Goal: Task Accomplishment & Management: Use online tool/utility

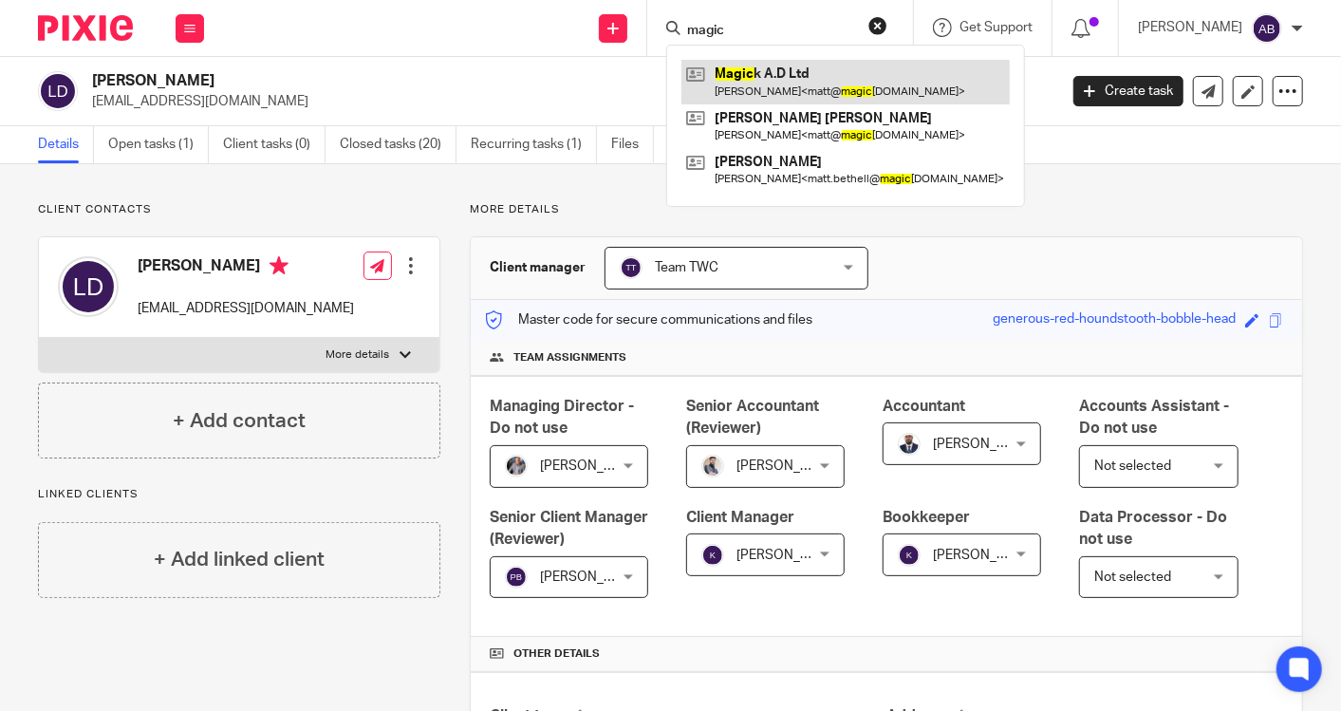
type input "magic"
click at [752, 73] on link at bounding box center [845, 82] width 328 height 44
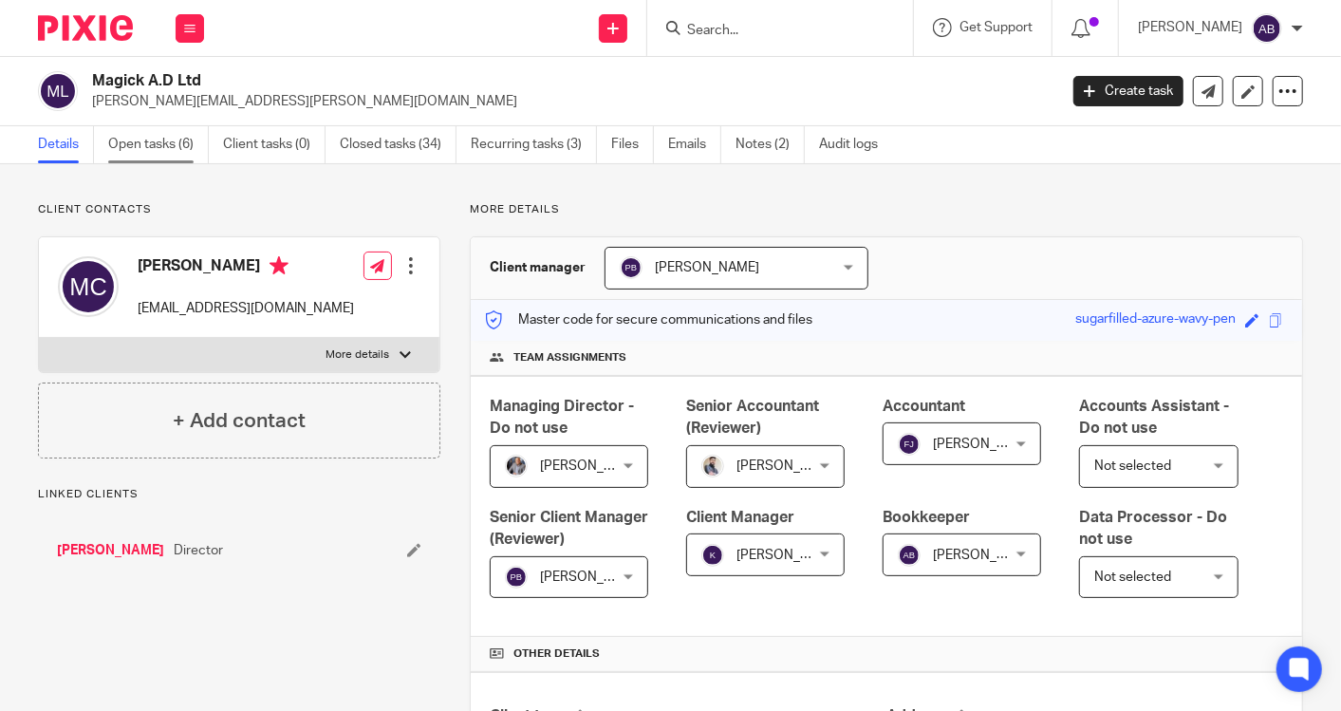
click at [139, 133] on link "Open tasks (6)" at bounding box center [158, 144] width 101 height 37
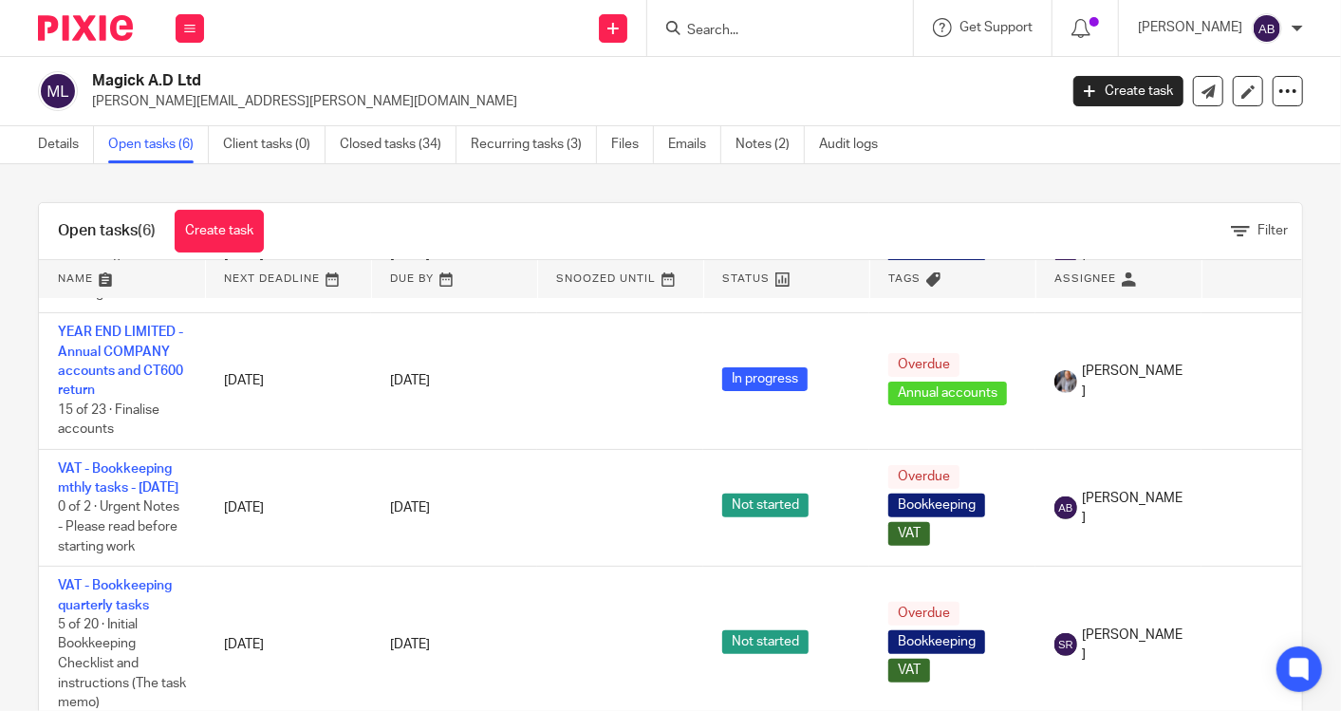
scroll to position [371, 0]
click at [86, 279] on link at bounding box center [122, 279] width 166 height 38
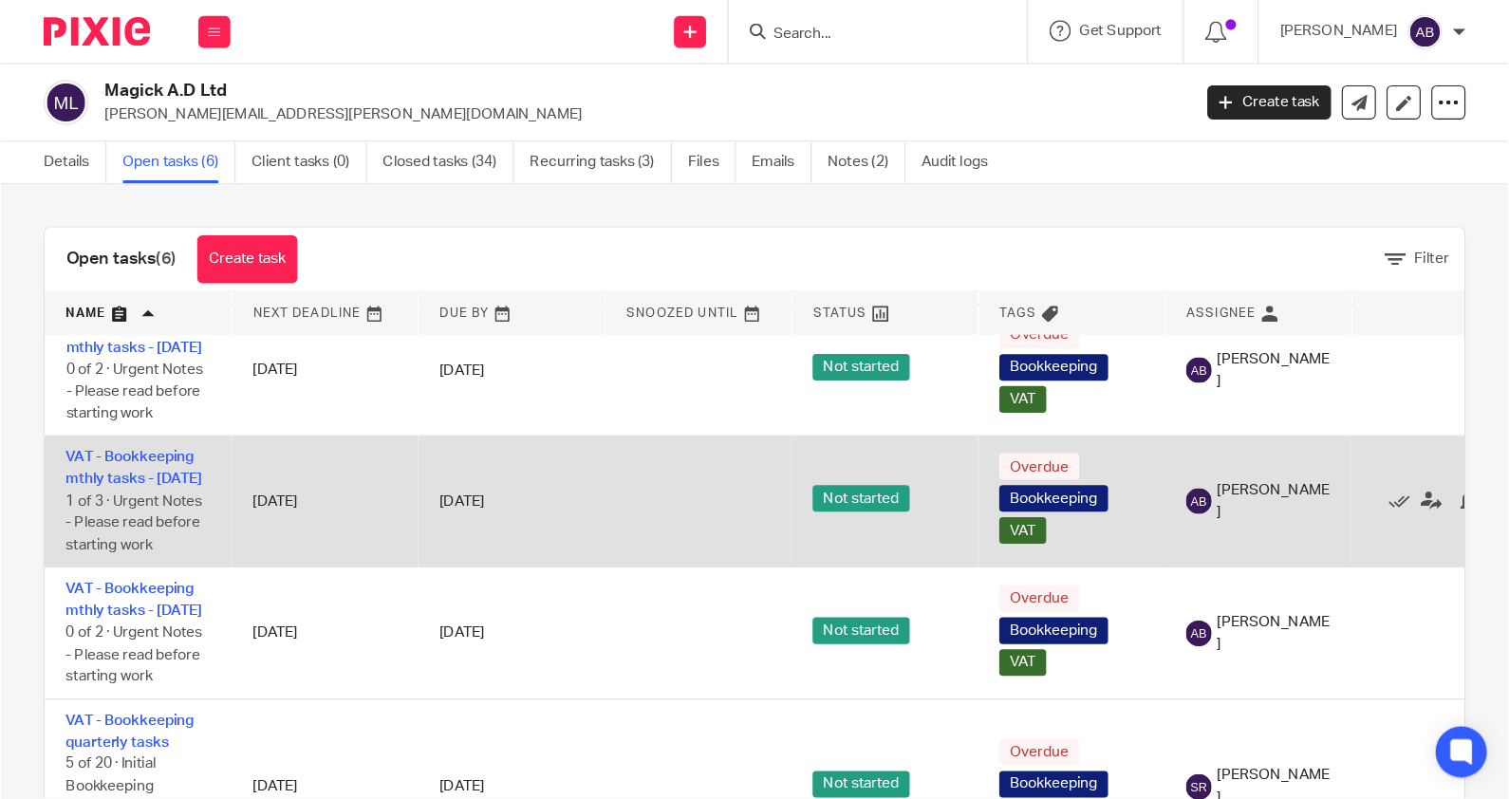
scroll to position [105, 0]
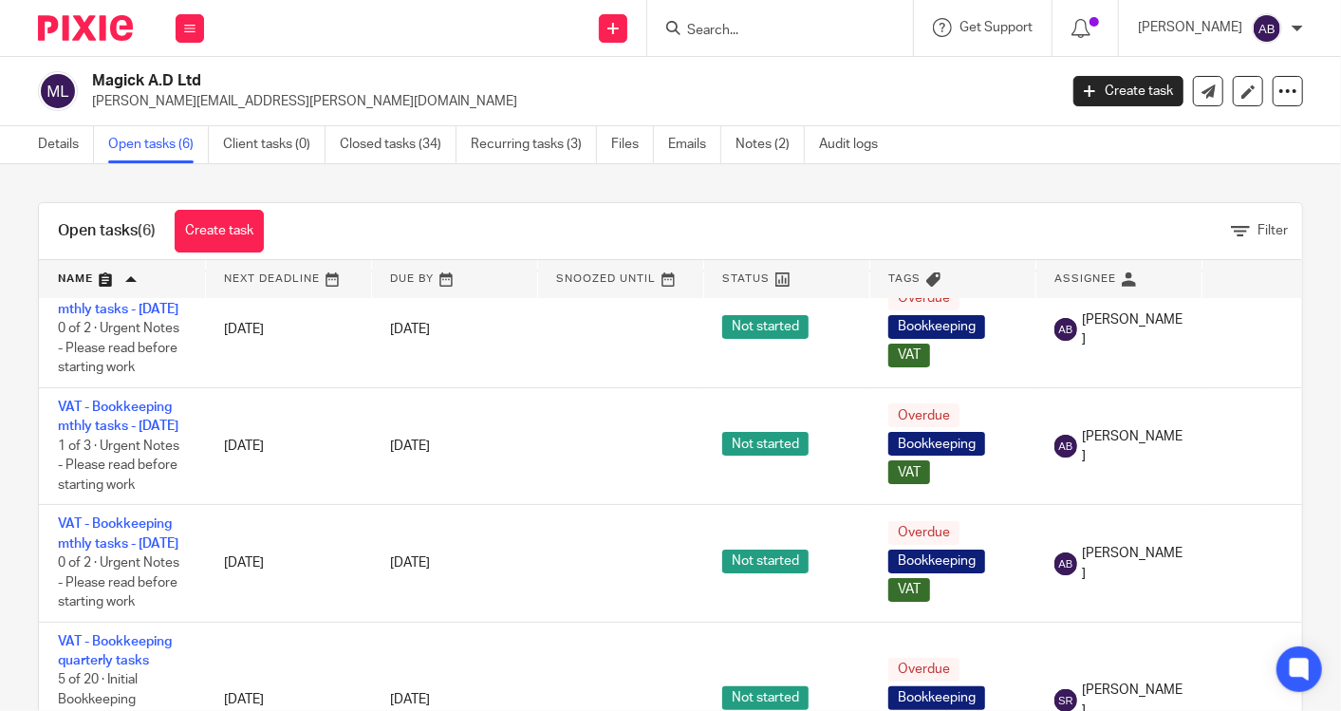
click at [619, 171] on div "Open tasks (6) Create task Filter Name Next Deadline Due By Snoozed Until Statu…" at bounding box center [670, 437] width 1341 height 547
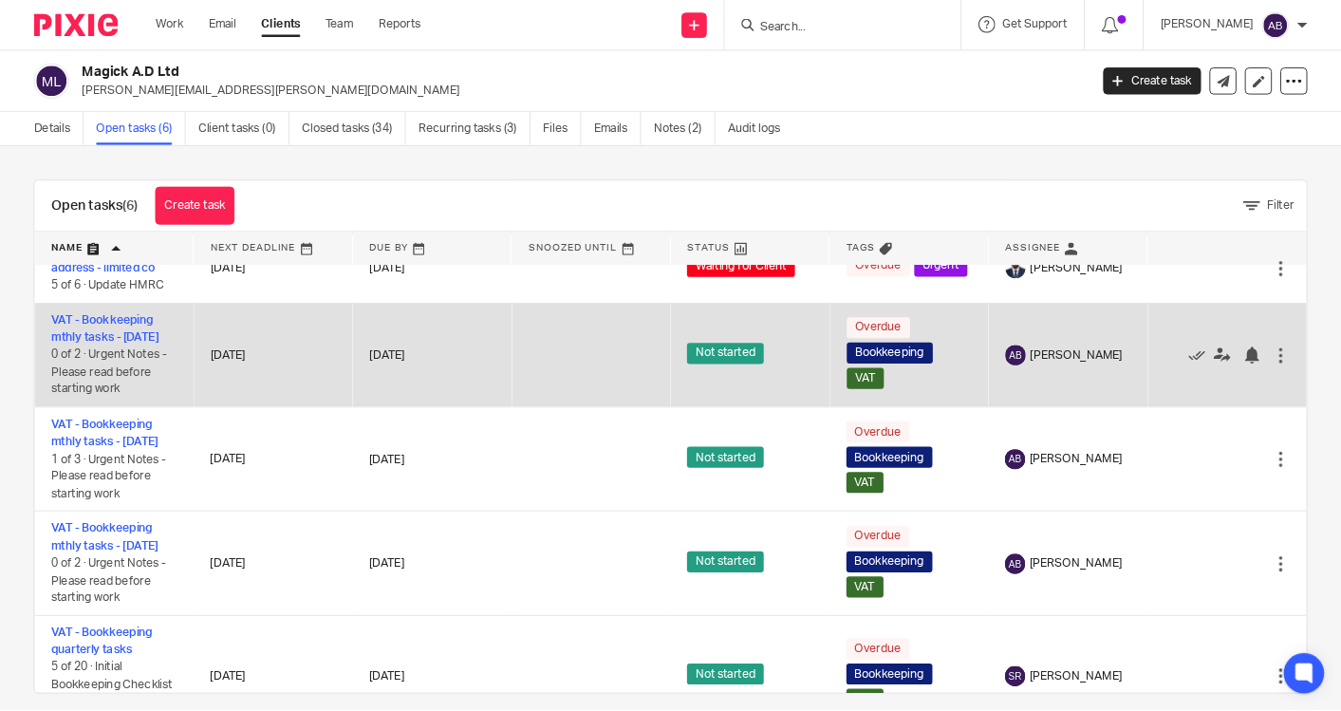
scroll to position [0, 0]
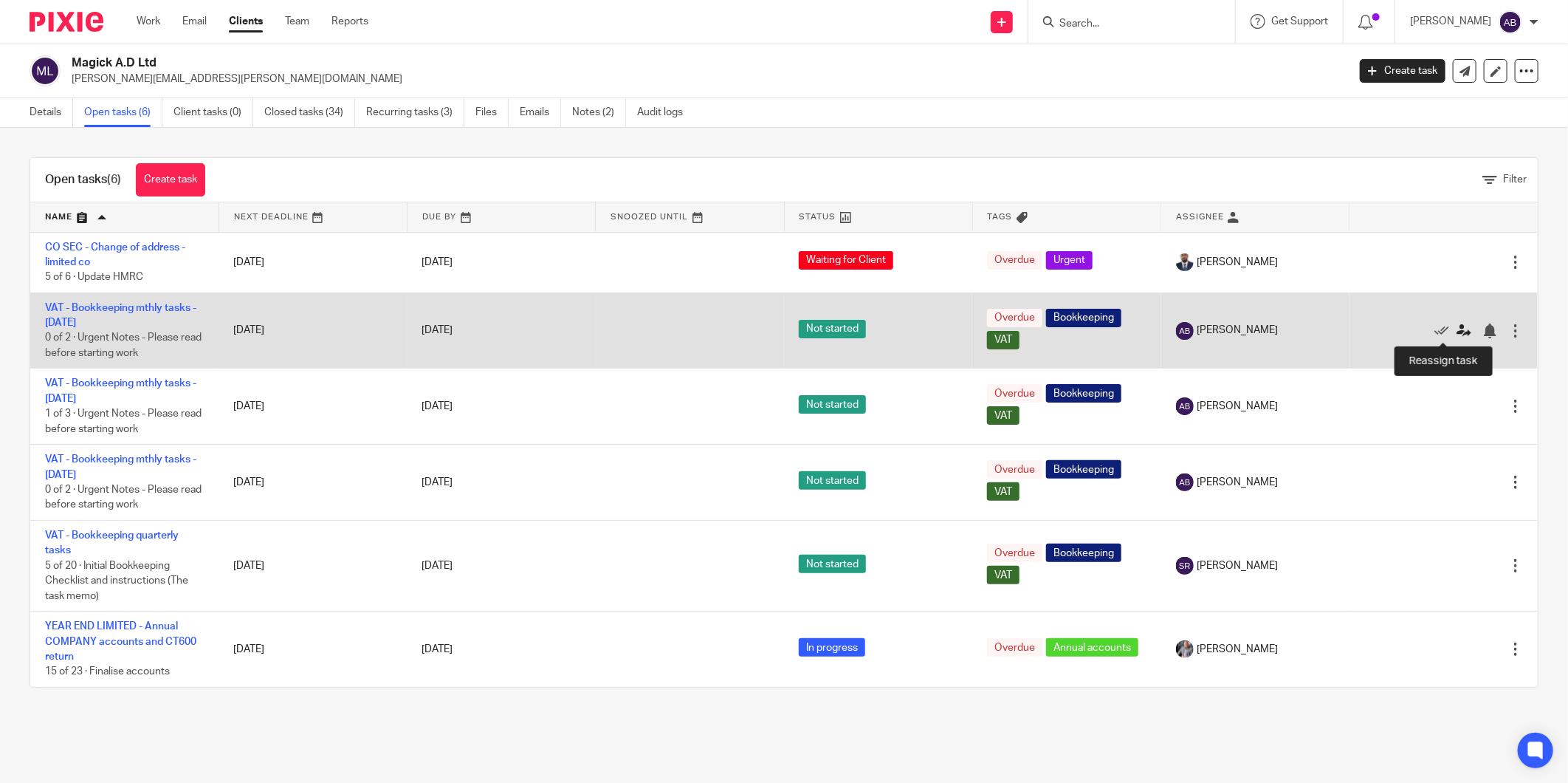
click at [1043, 330] on icon at bounding box center [1464, 331] width 15 height 15
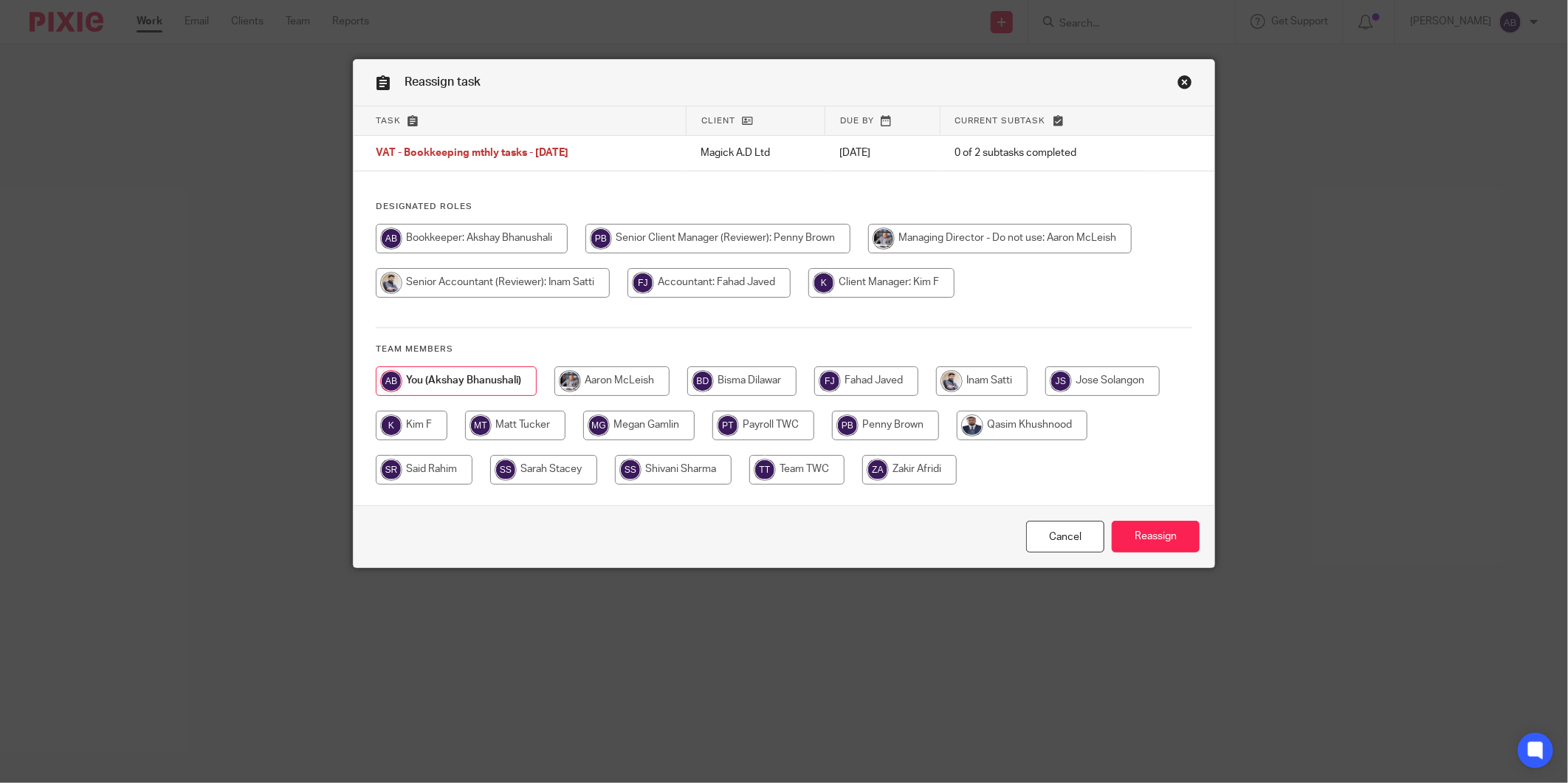
click at [412, 470] on input "radio" at bounding box center [424, 469] width 96 height 30
radio input "true"
click at [1126, 528] on input "Reassign" at bounding box center [1156, 536] width 88 height 32
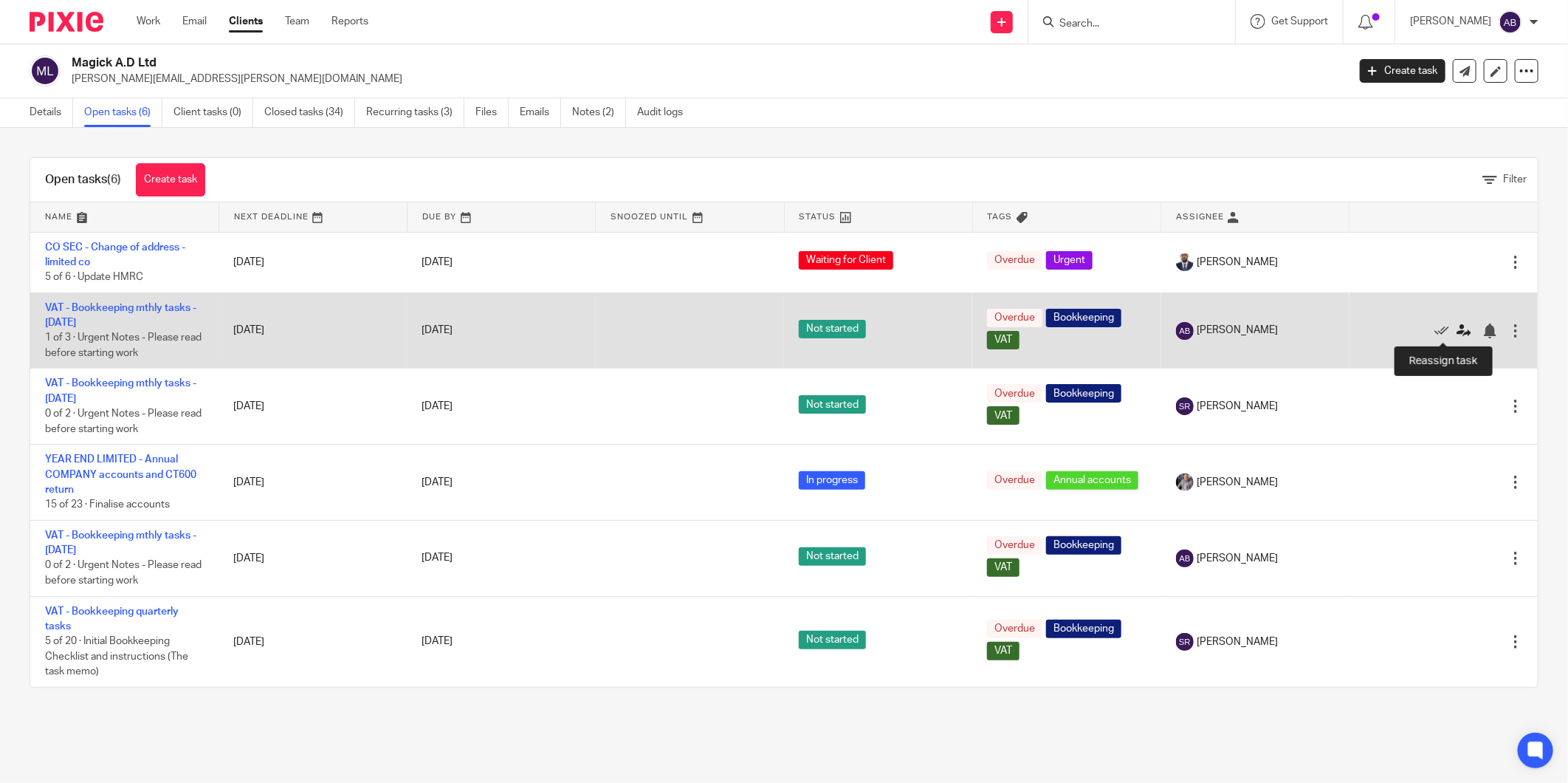
click at [1457, 329] on icon at bounding box center [1464, 331] width 15 height 15
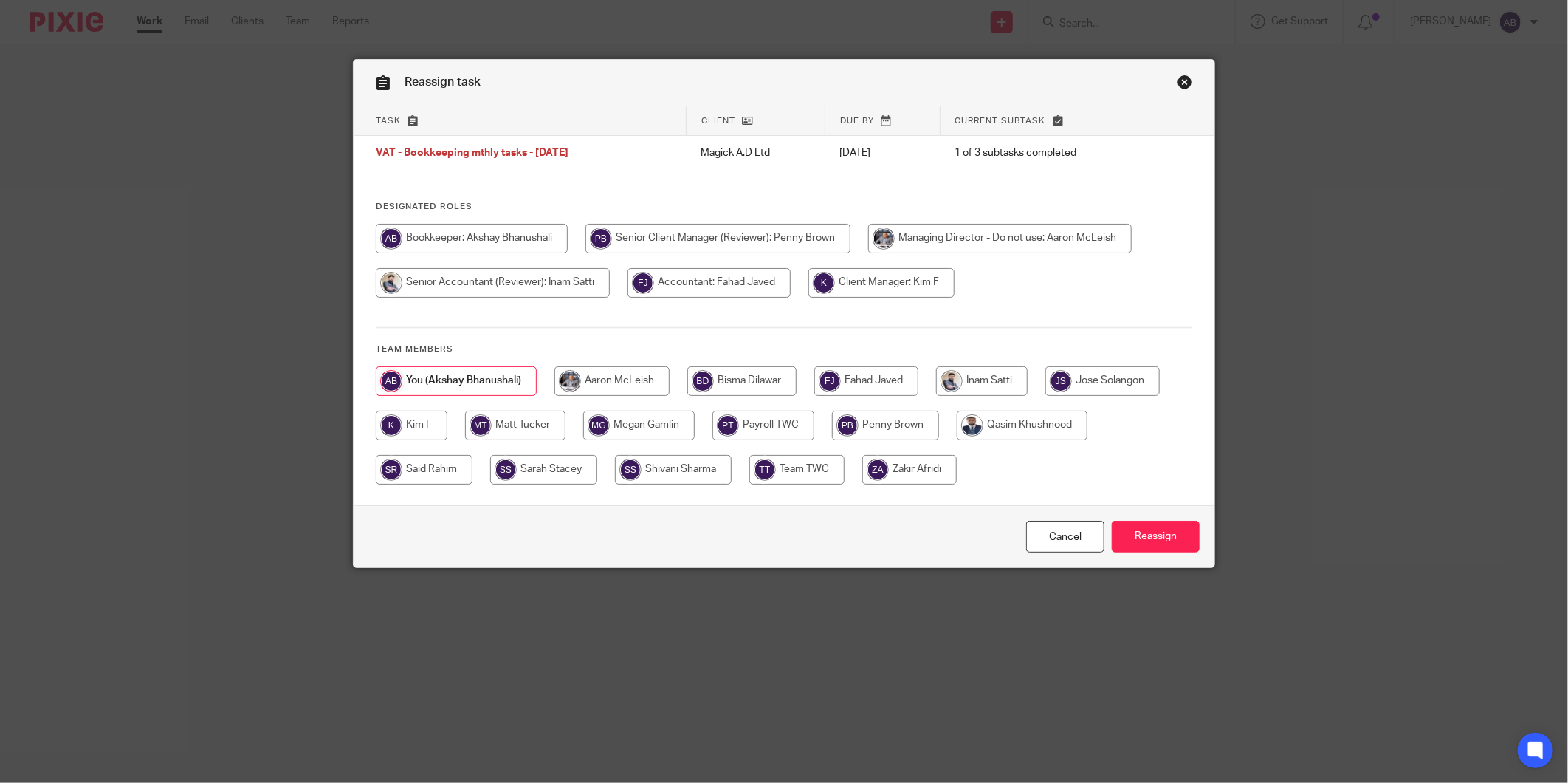
click at [422, 469] on input "radio" at bounding box center [424, 469] width 96 height 30
radio input "true"
click at [1135, 534] on input "Reassign" at bounding box center [1156, 536] width 88 height 32
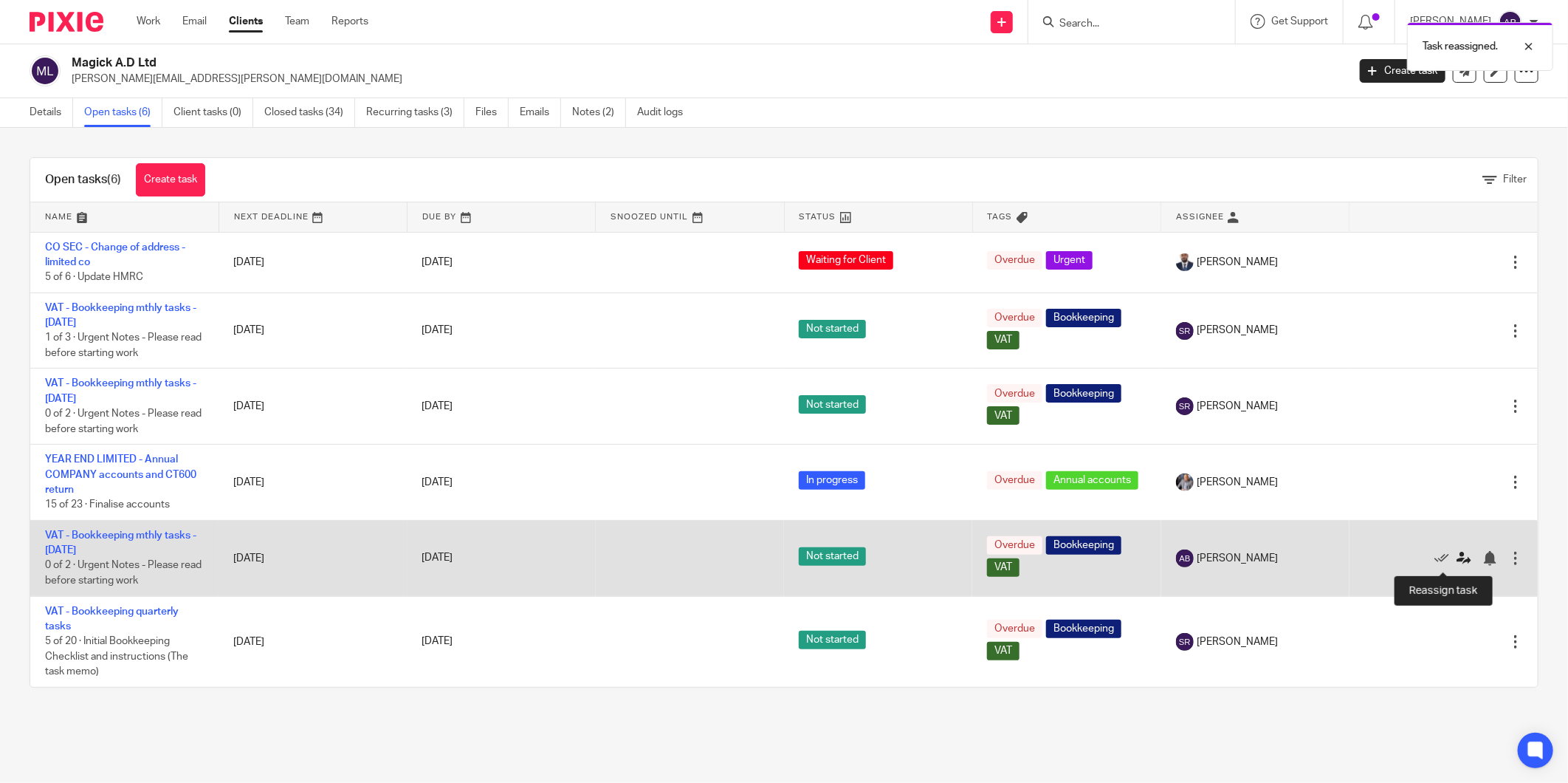
click at [1457, 561] on icon at bounding box center [1464, 558] width 15 height 15
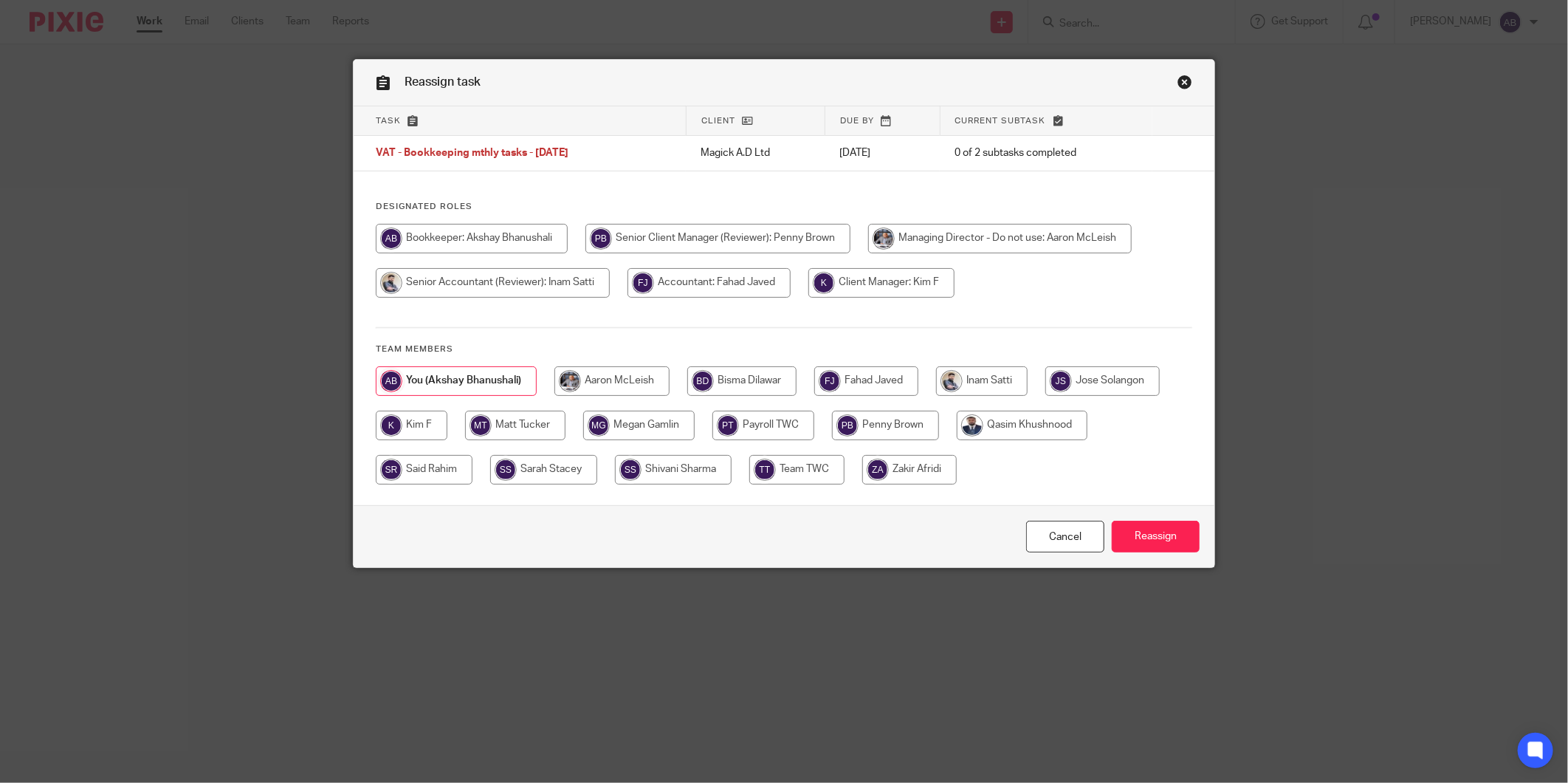
click at [426, 468] on input "radio" at bounding box center [424, 469] width 96 height 30
radio input "true"
click at [1141, 530] on input "Reassign" at bounding box center [1156, 536] width 88 height 32
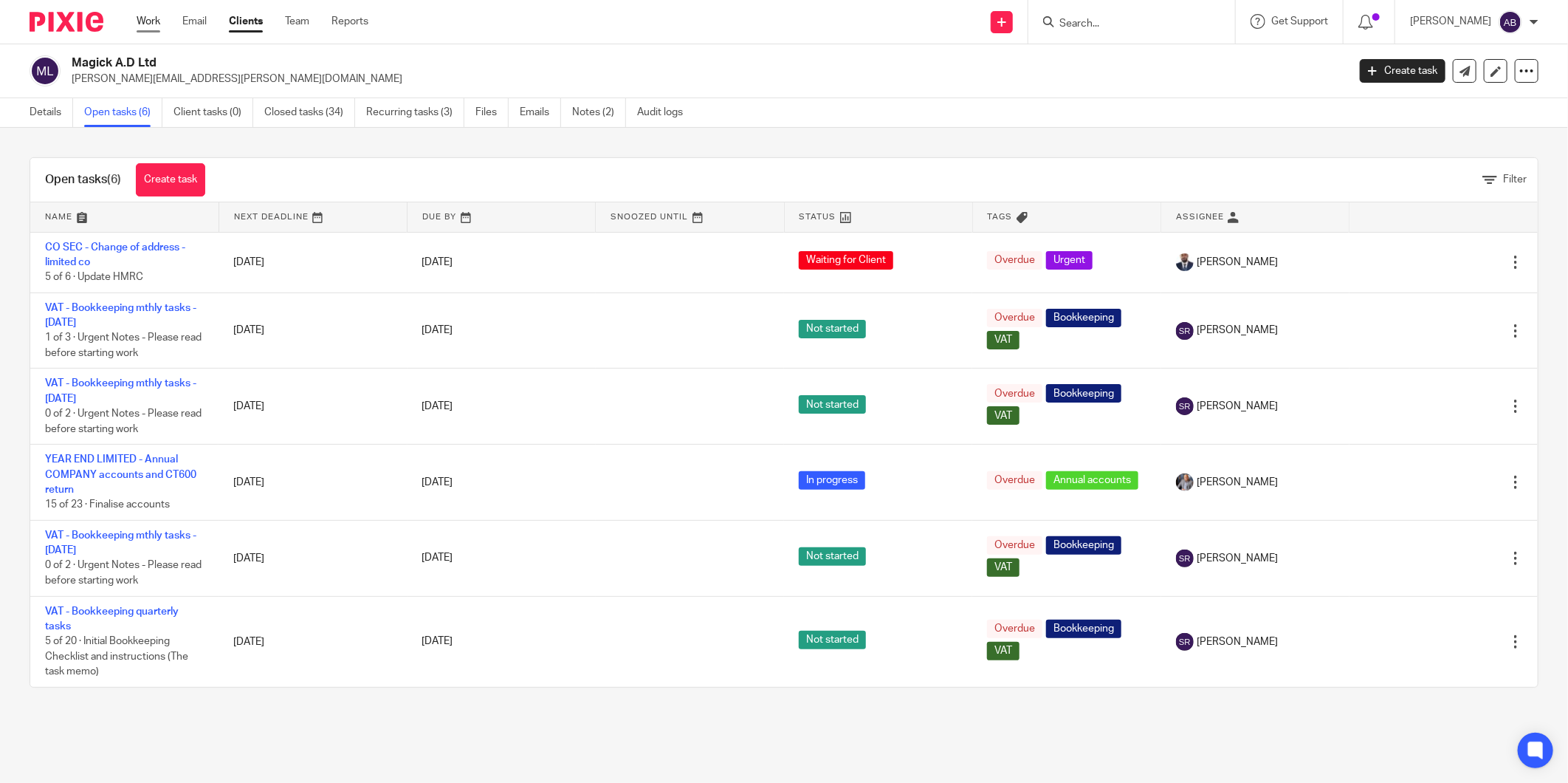
click at [153, 23] on link "Work" at bounding box center [149, 21] width 23 height 15
